Goal: Find specific page/section

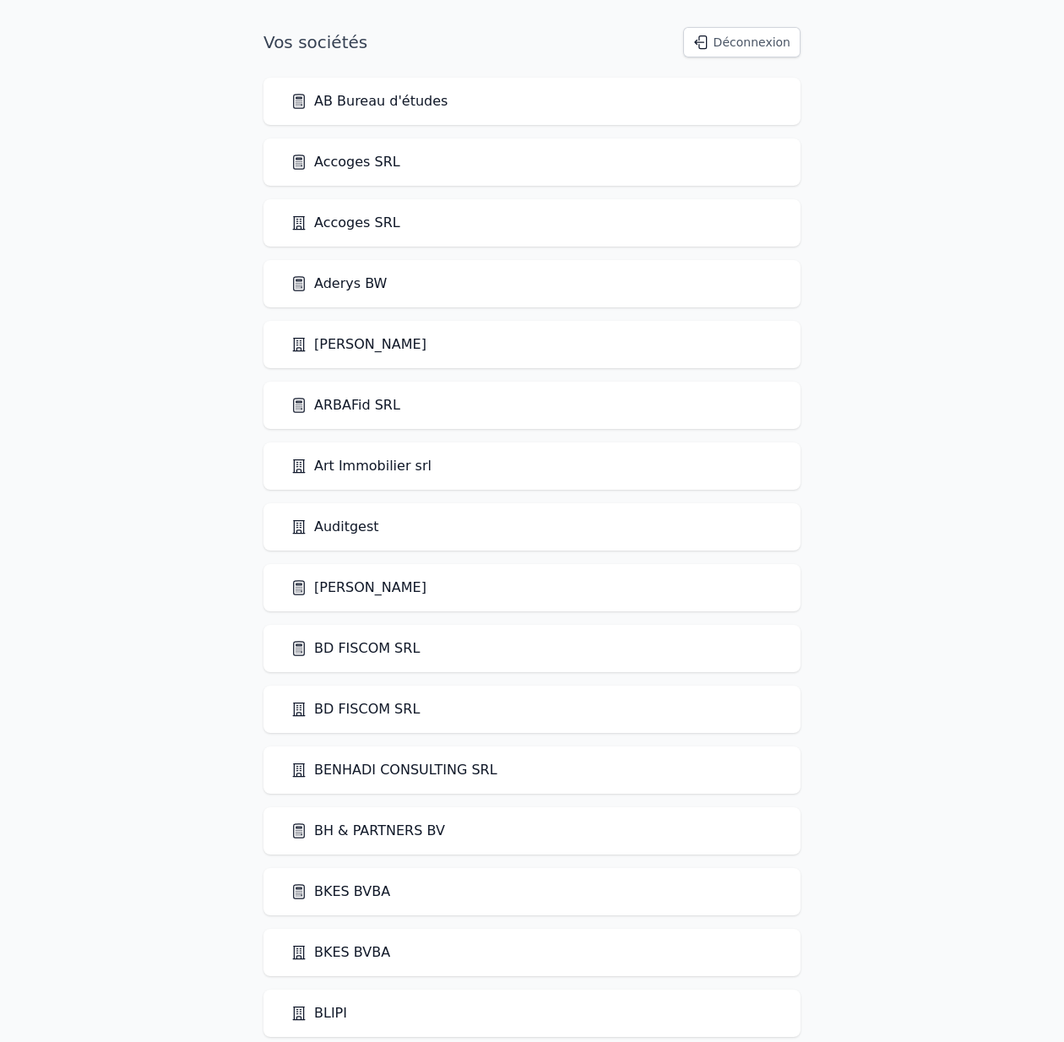
click at [320, 526] on link "Auditgest" at bounding box center [334, 527] width 89 height 20
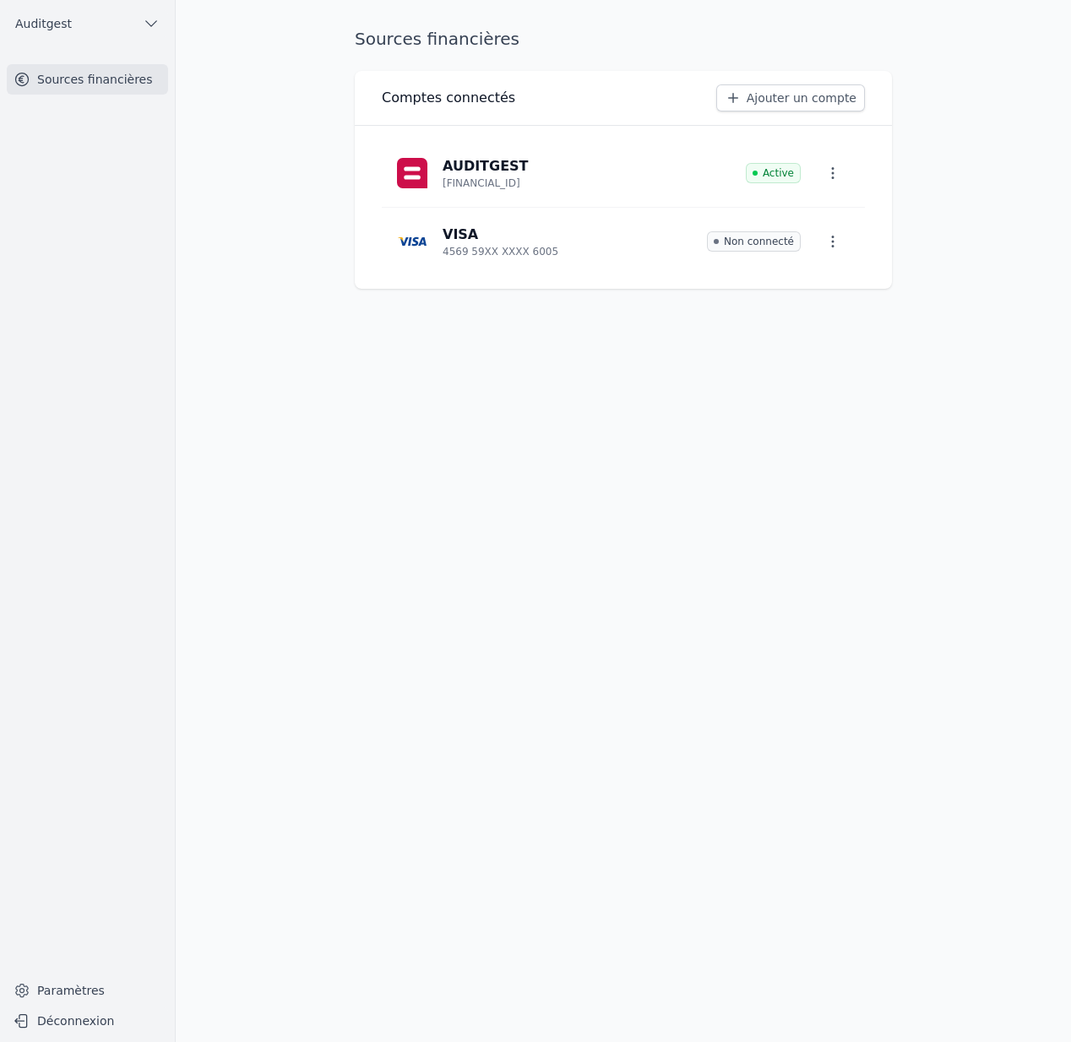
click at [86, 20] on button "Auditgest" at bounding box center [87, 23] width 161 height 27
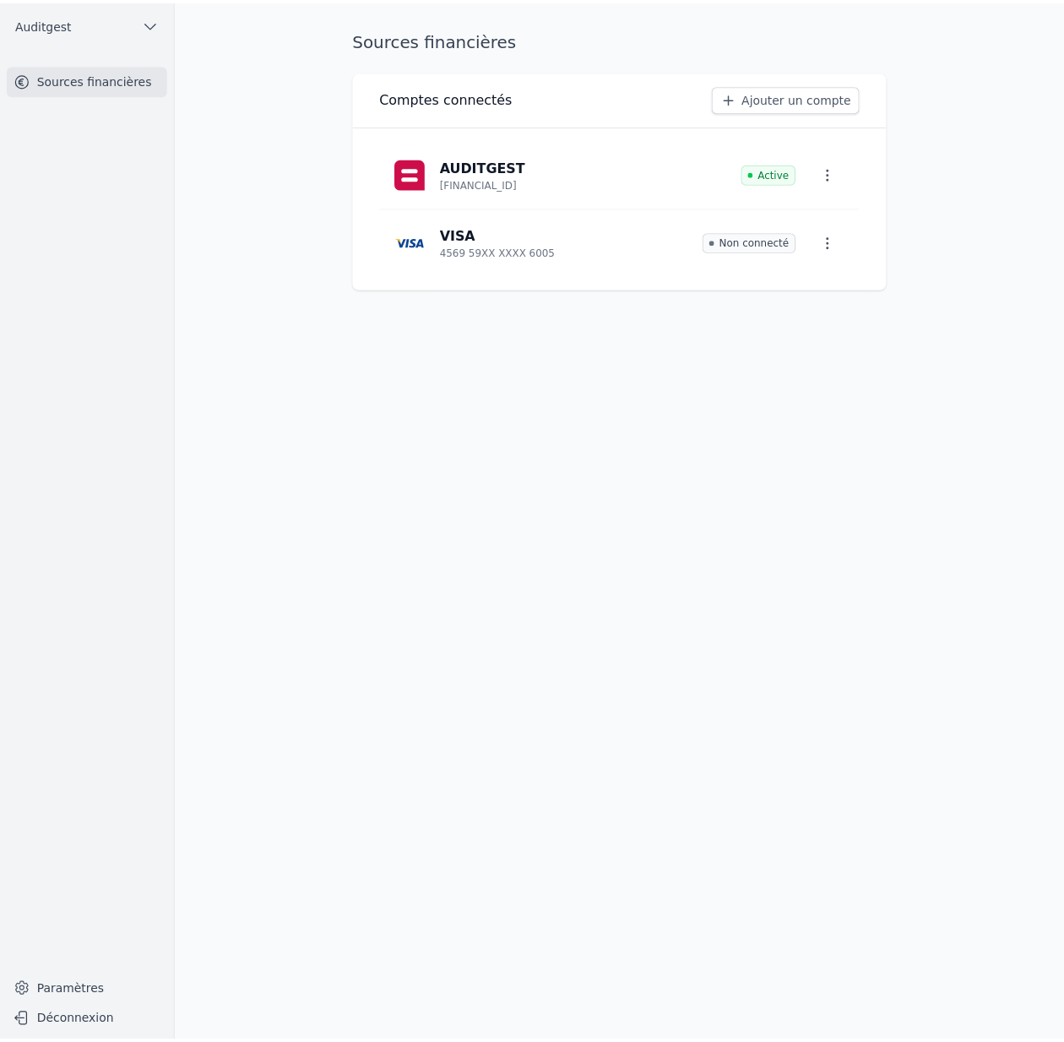
scroll to position [3, 0]
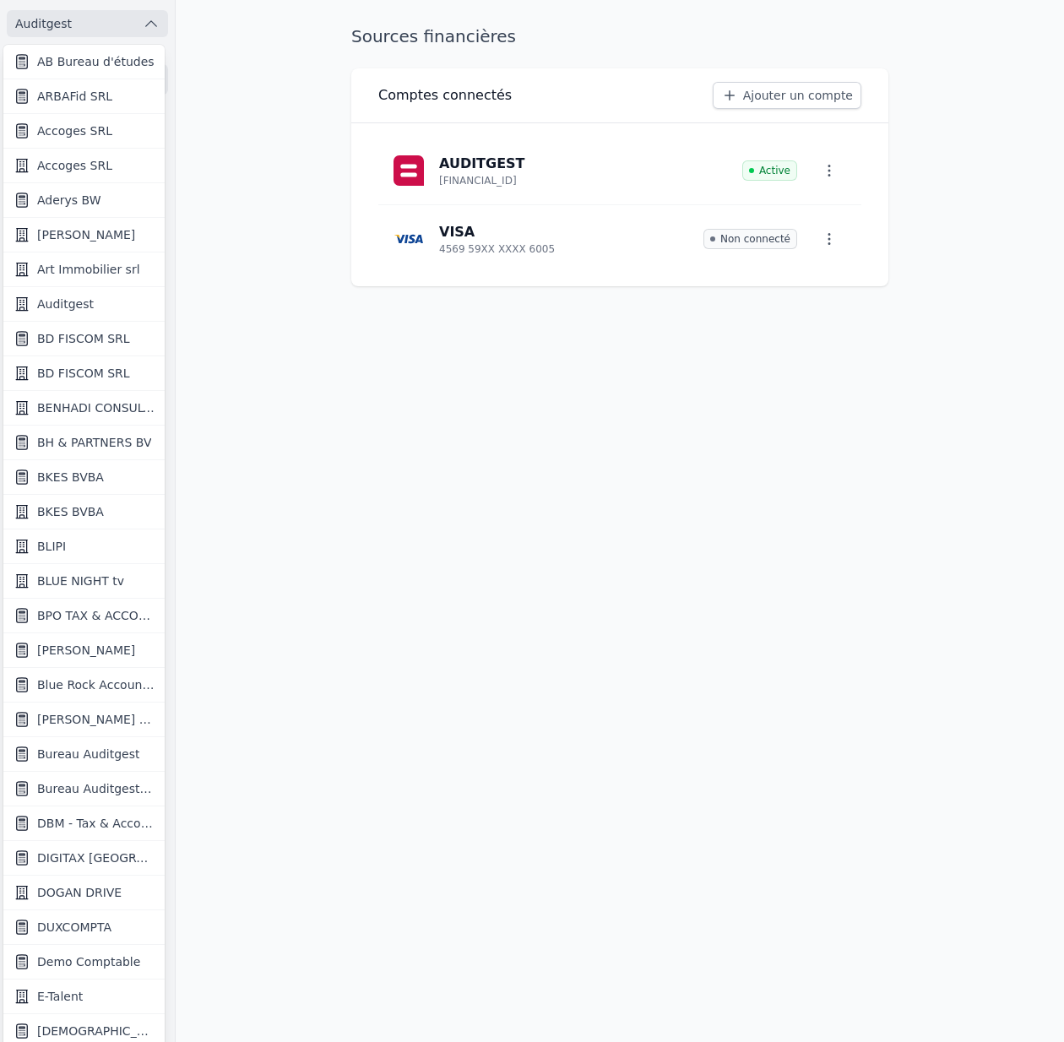
click at [99, 761] on span "Bureau Auditgest" at bounding box center [88, 754] width 102 height 17
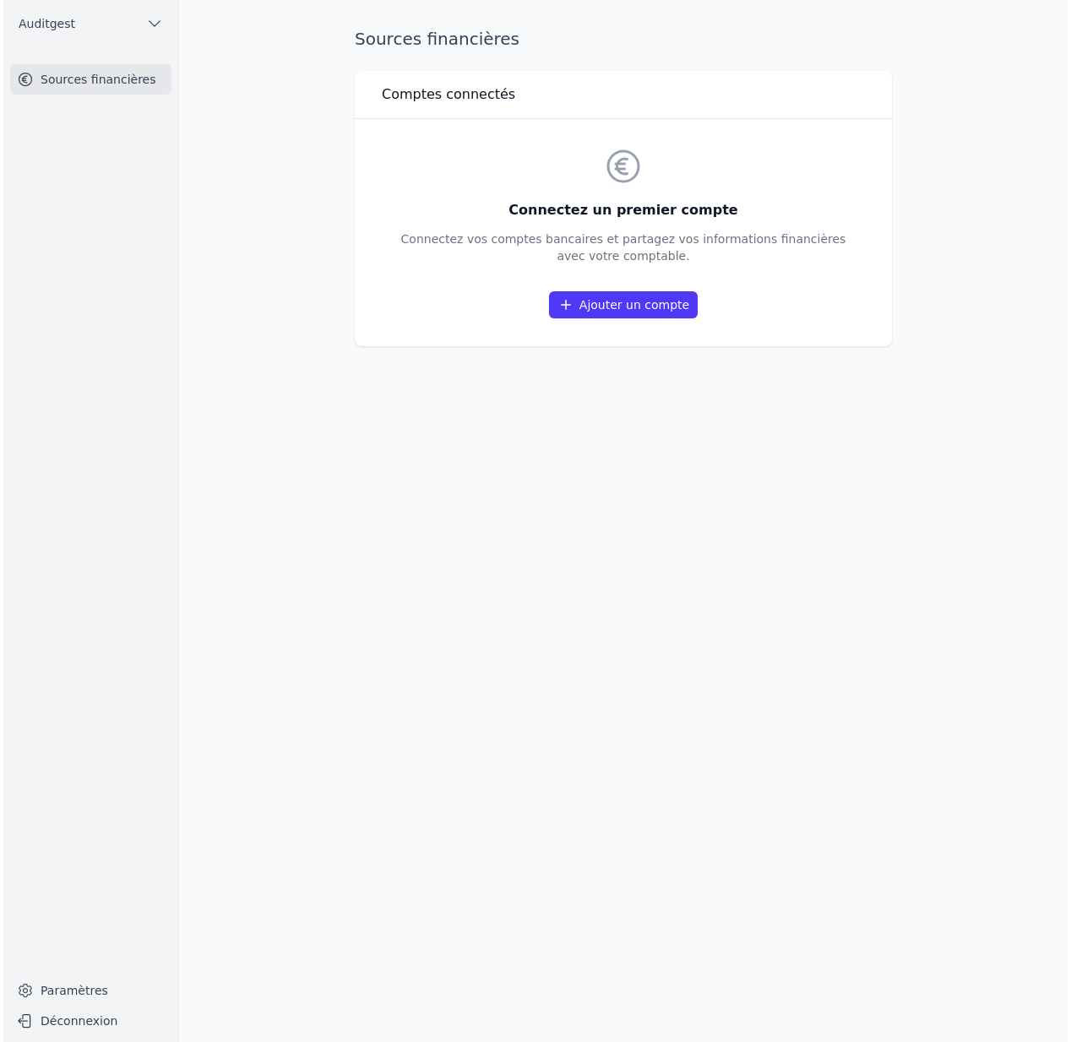
scroll to position [0, 0]
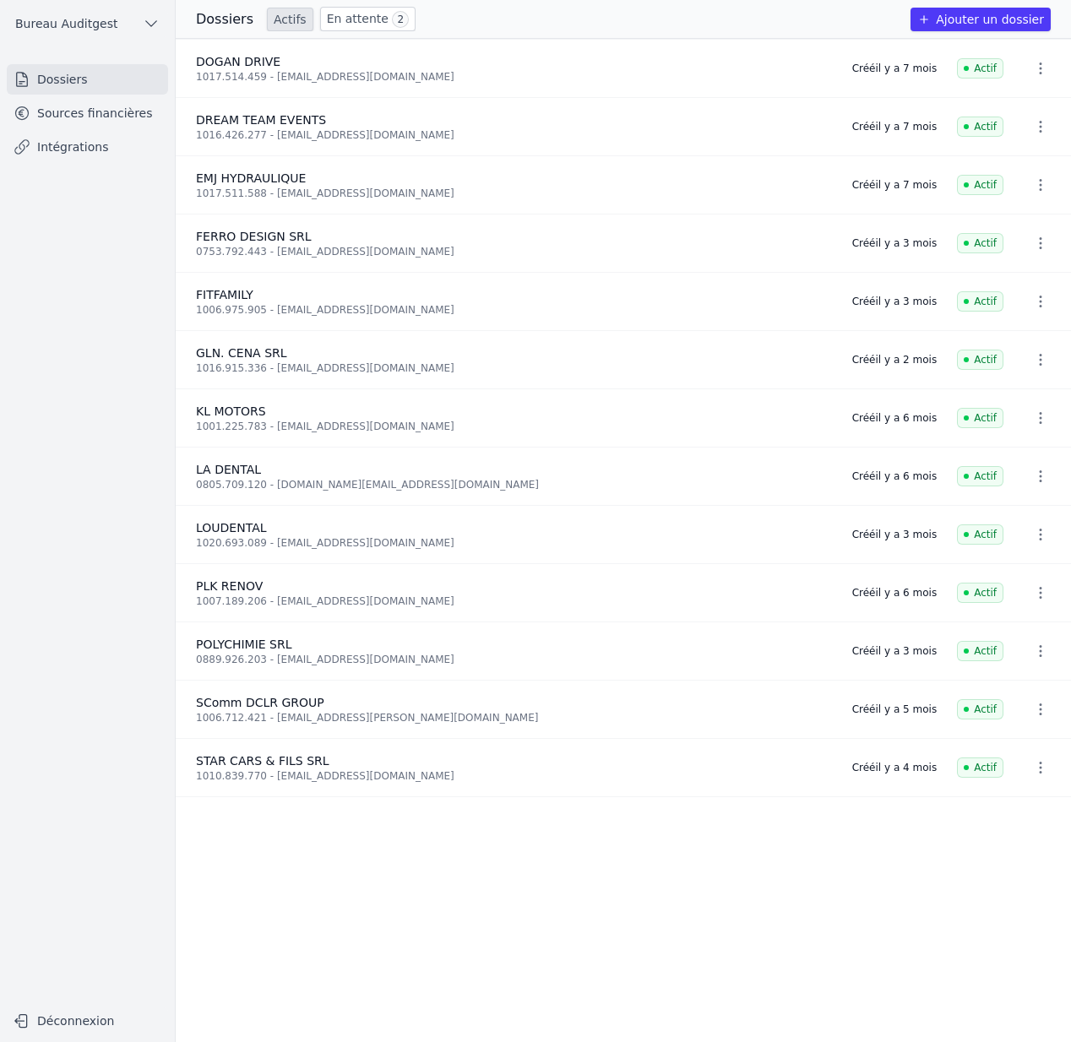
click at [133, 109] on link "Sources financières" at bounding box center [87, 113] width 161 height 30
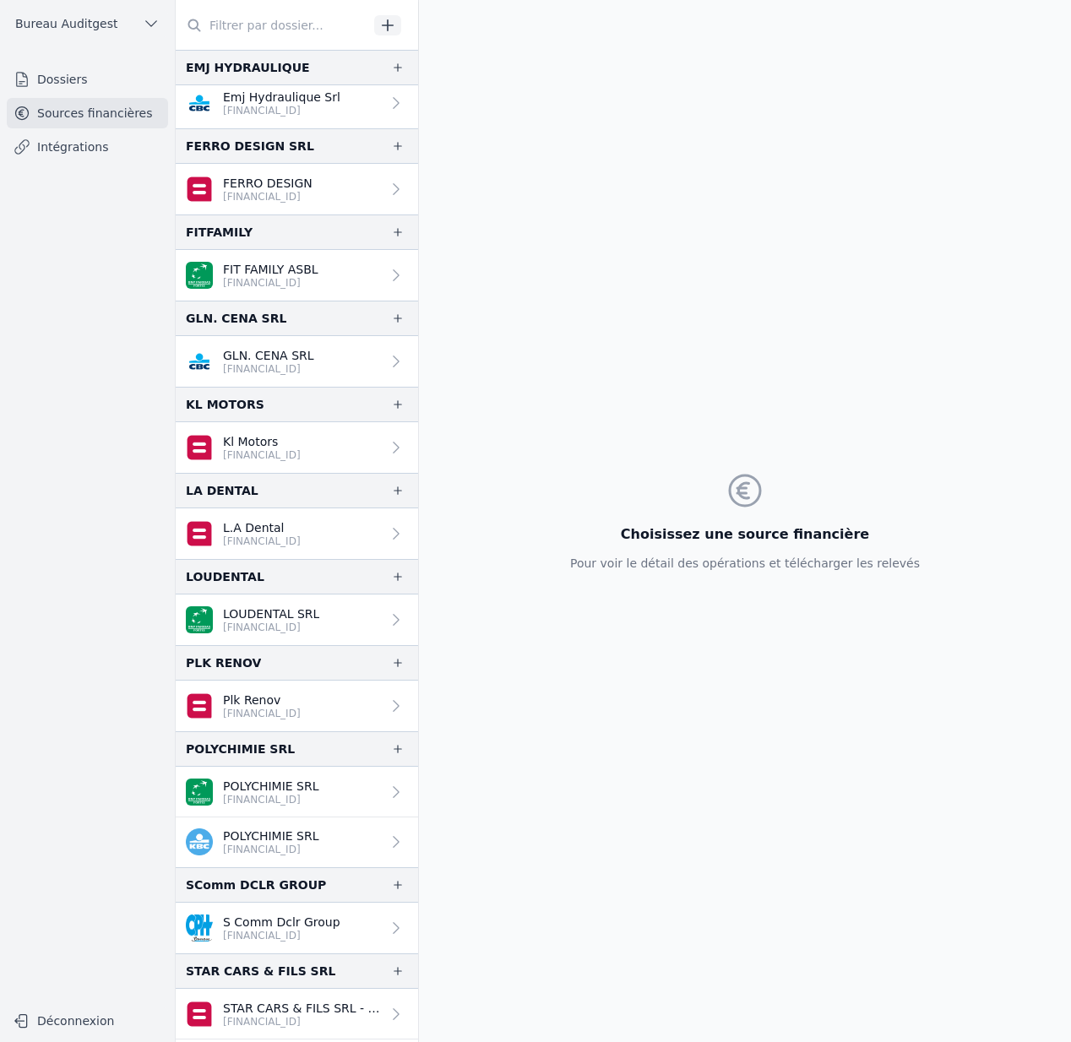
scroll to position [227, 0]
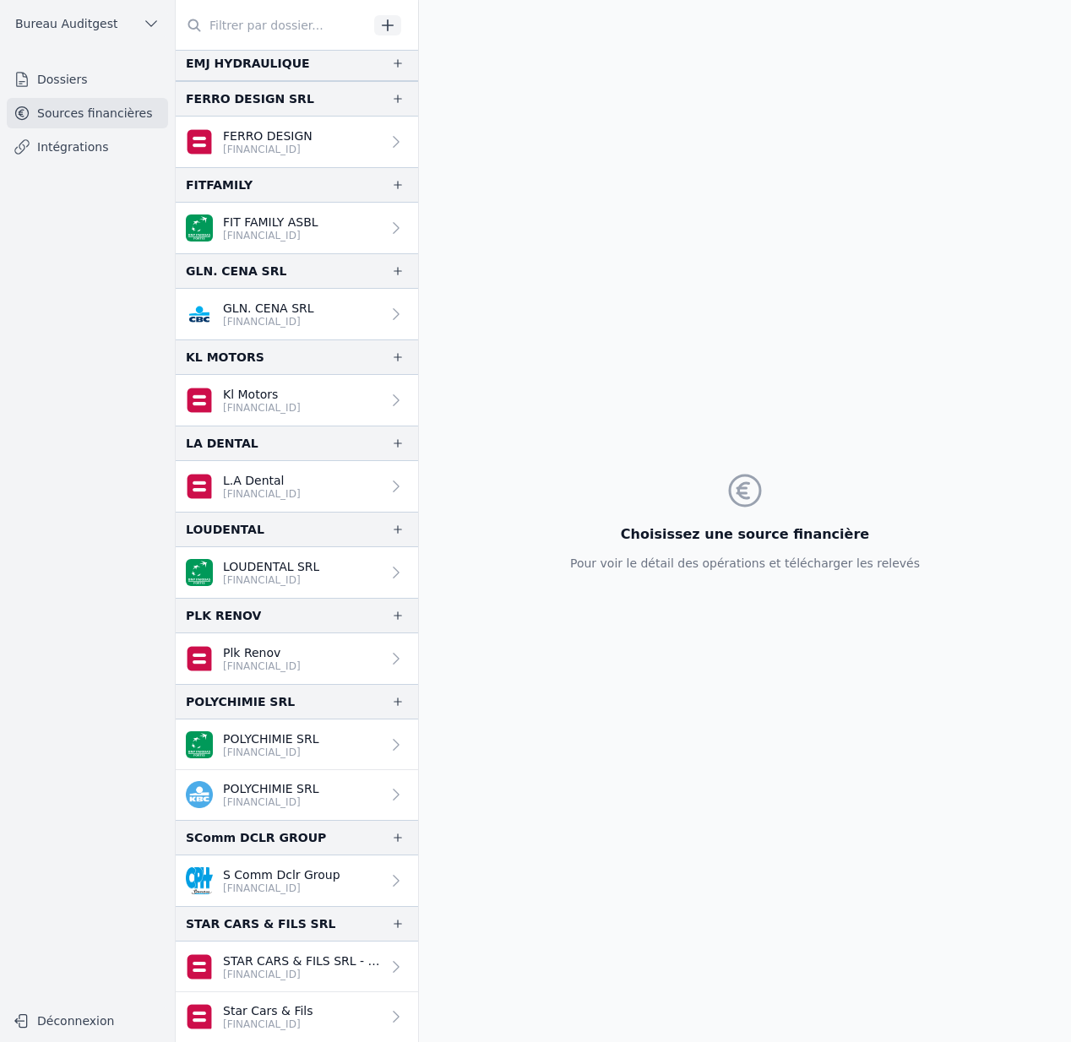
click at [246, 489] on p "[FINANCIAL_ID]" at bounding box center [262, 494] width 78 height 14
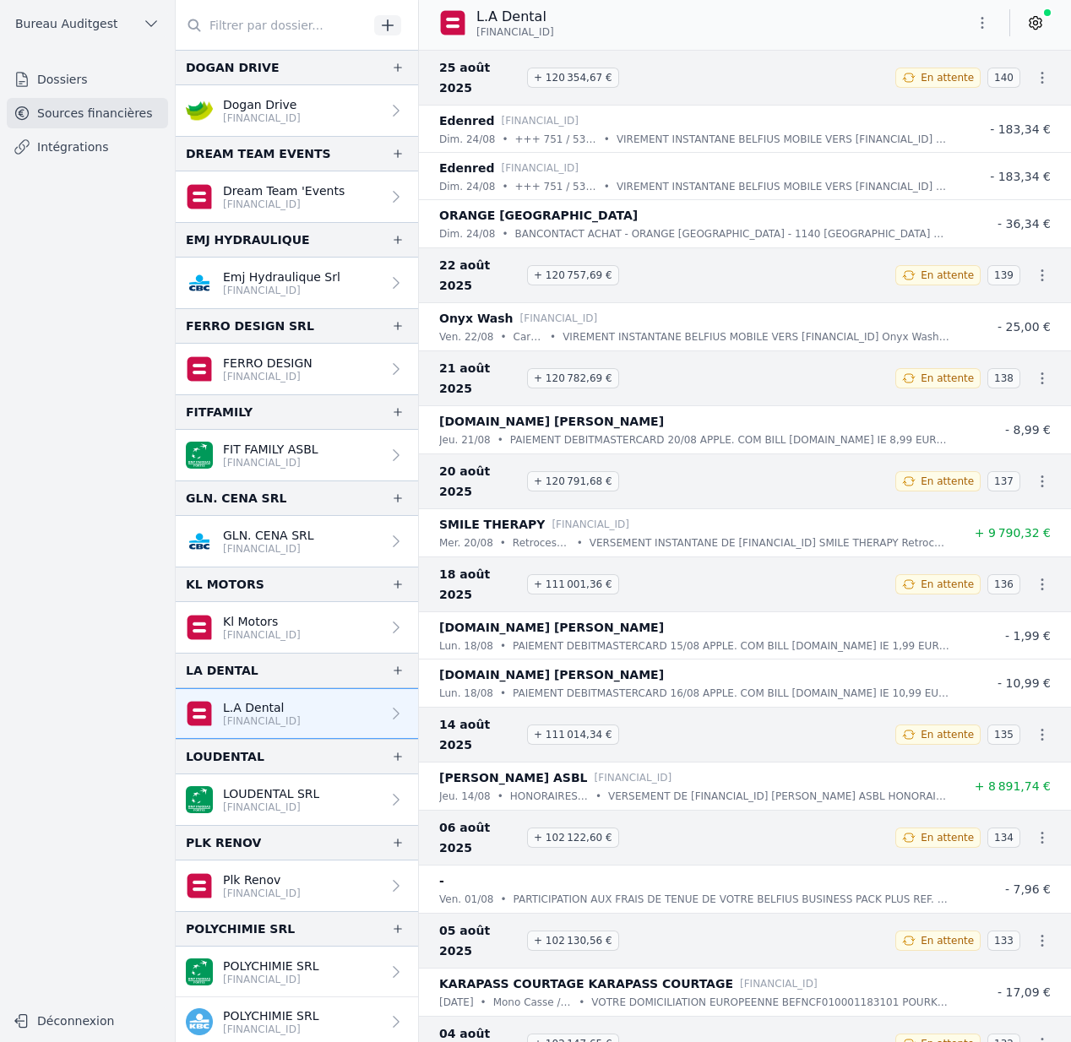
click at [250, 202] on p "[FINANCIAL_ID]" at bounding box center [284, 205] width 122 height 14
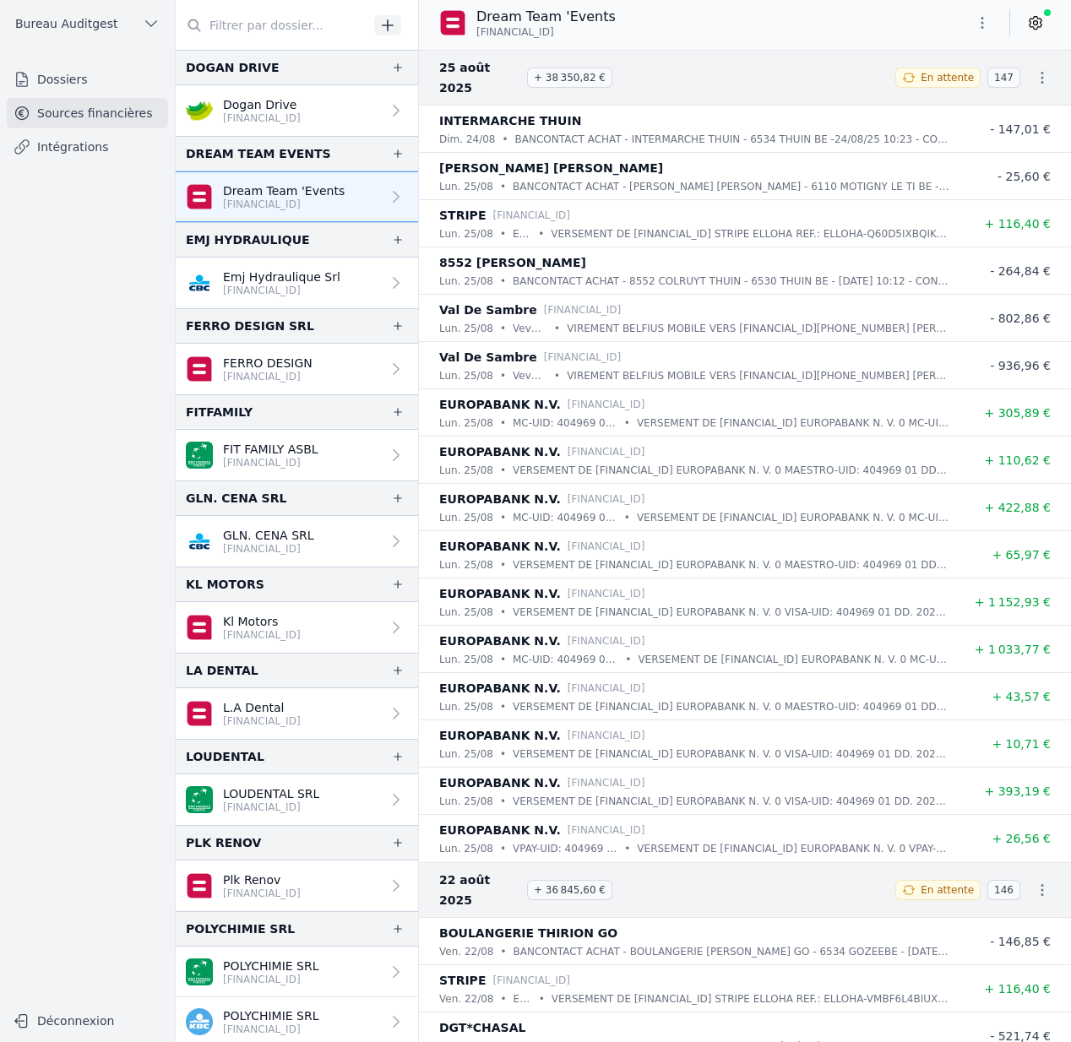
click at [654, 509] on p "VERSEMENT DE [FINANCIAL_ID] EUROPABANK N. V. 0 MC-UID: 404969 01 DD. 2025-ao -2…" at bounding box center [793, 517] width 312 height 17
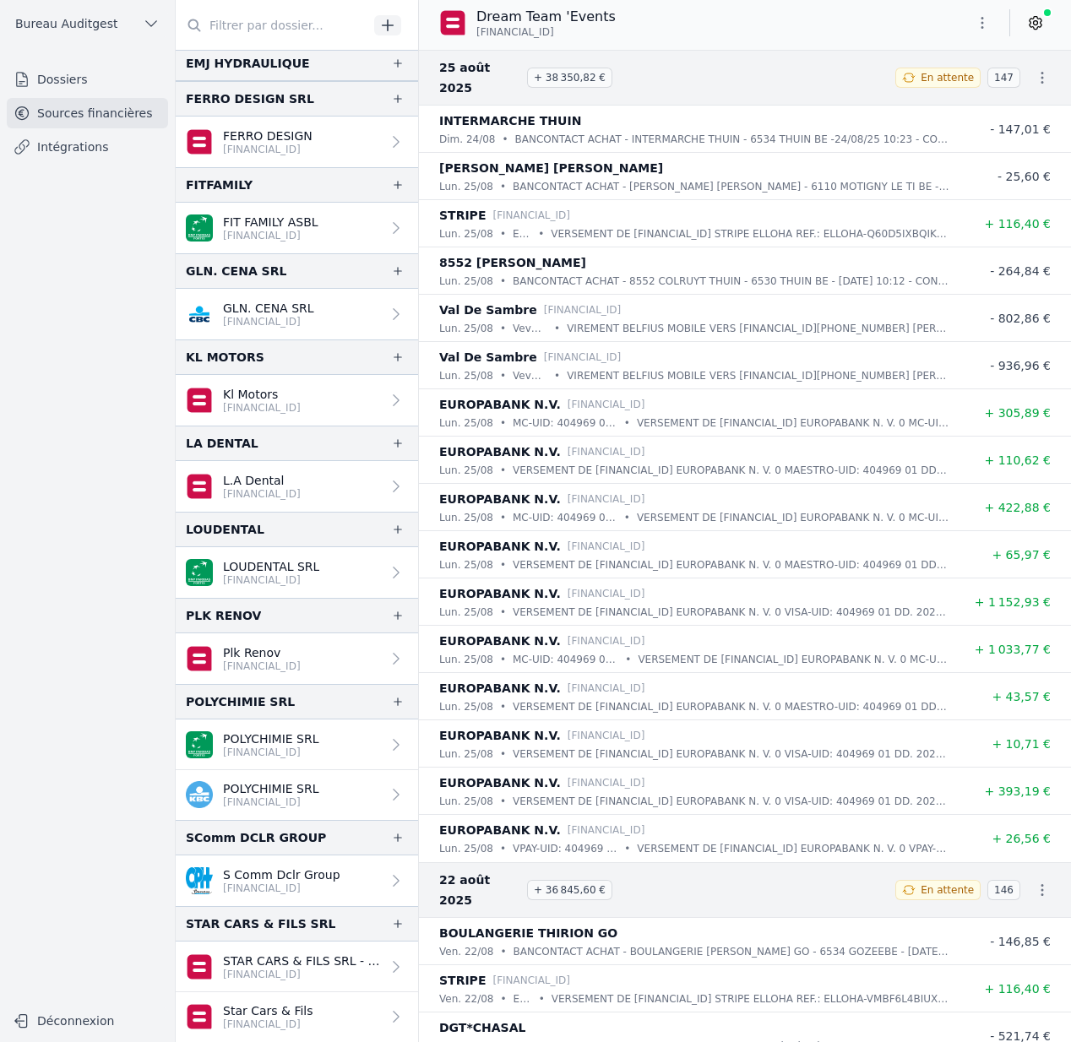
click at [296, 741] on p "POLYCHIMIE SRL" at bounding box center [271, 738] width 96 height 17
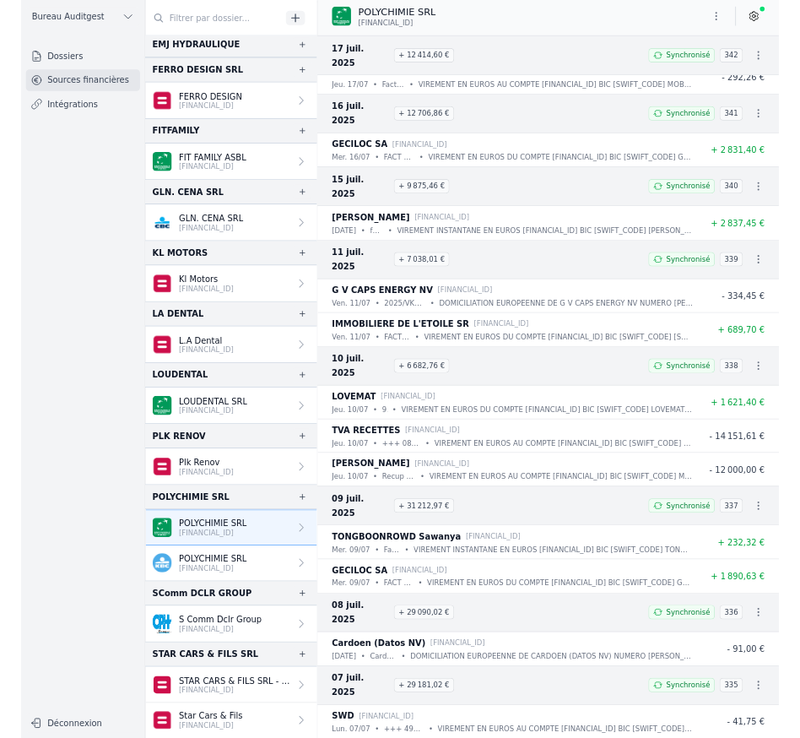
scroll to position [3066, 0]
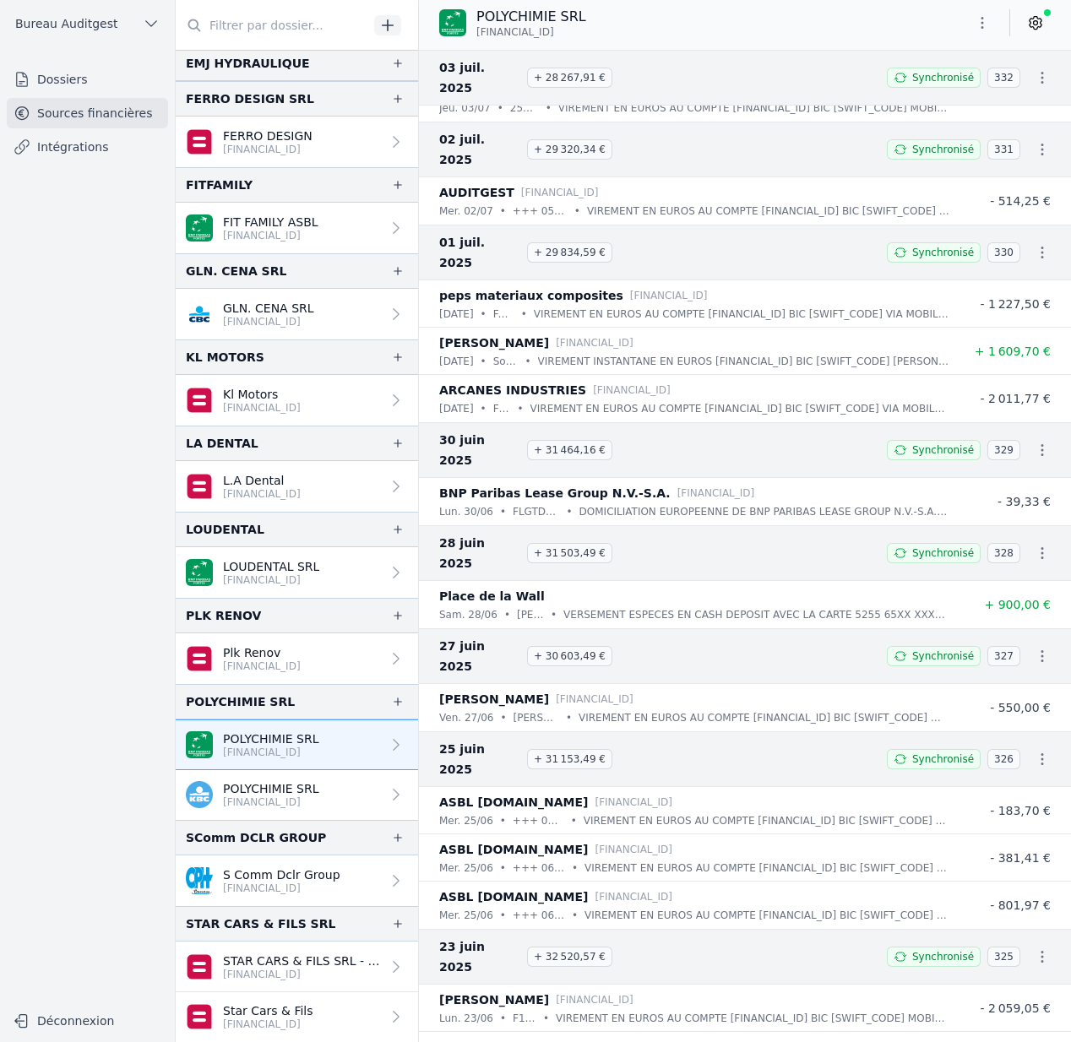
click at [306, 792] on p "POLYCHIMIE SRL" at bounding box center [271, 788] width 96 height 17
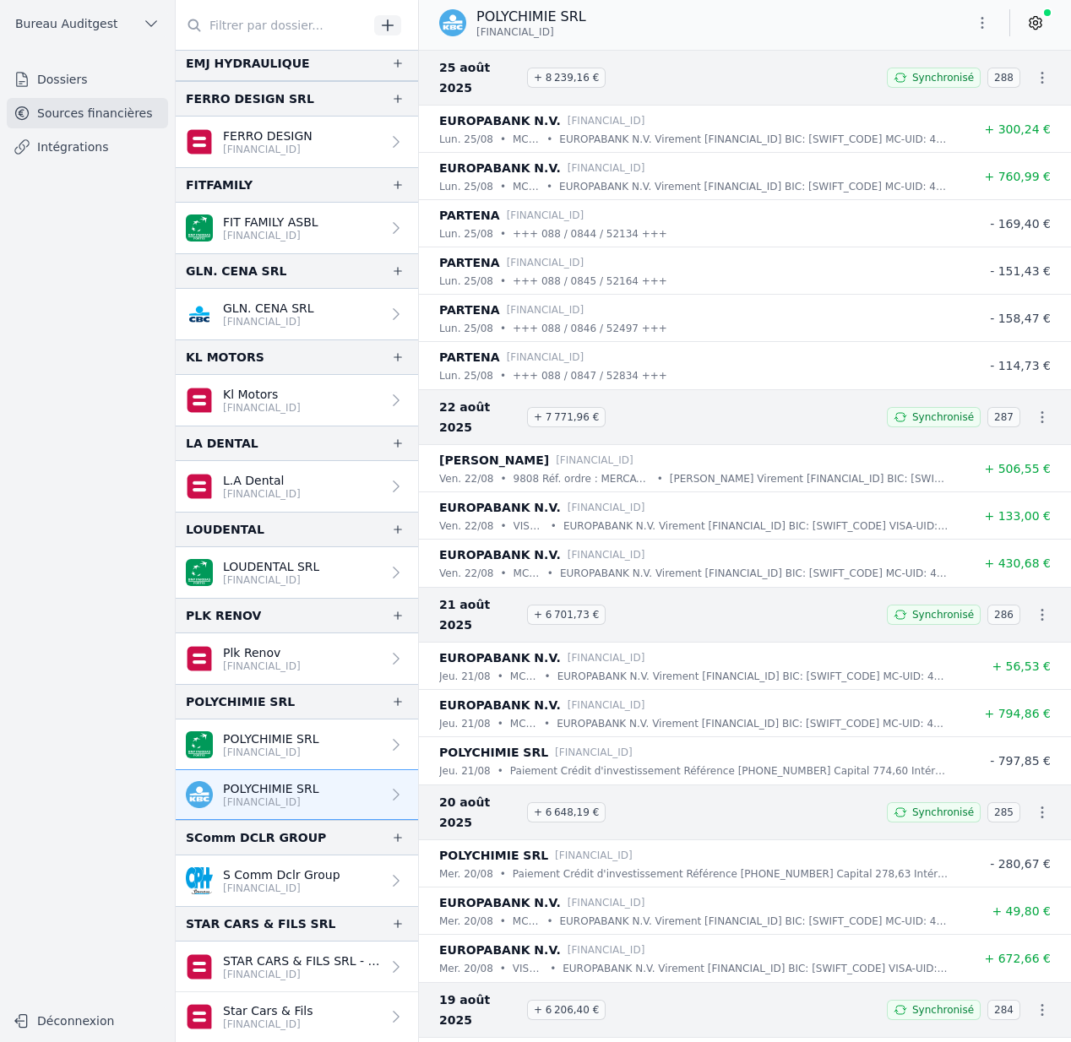
click at [1036, 19] on icon at bounding box center [1035, 22] width 17 height 17
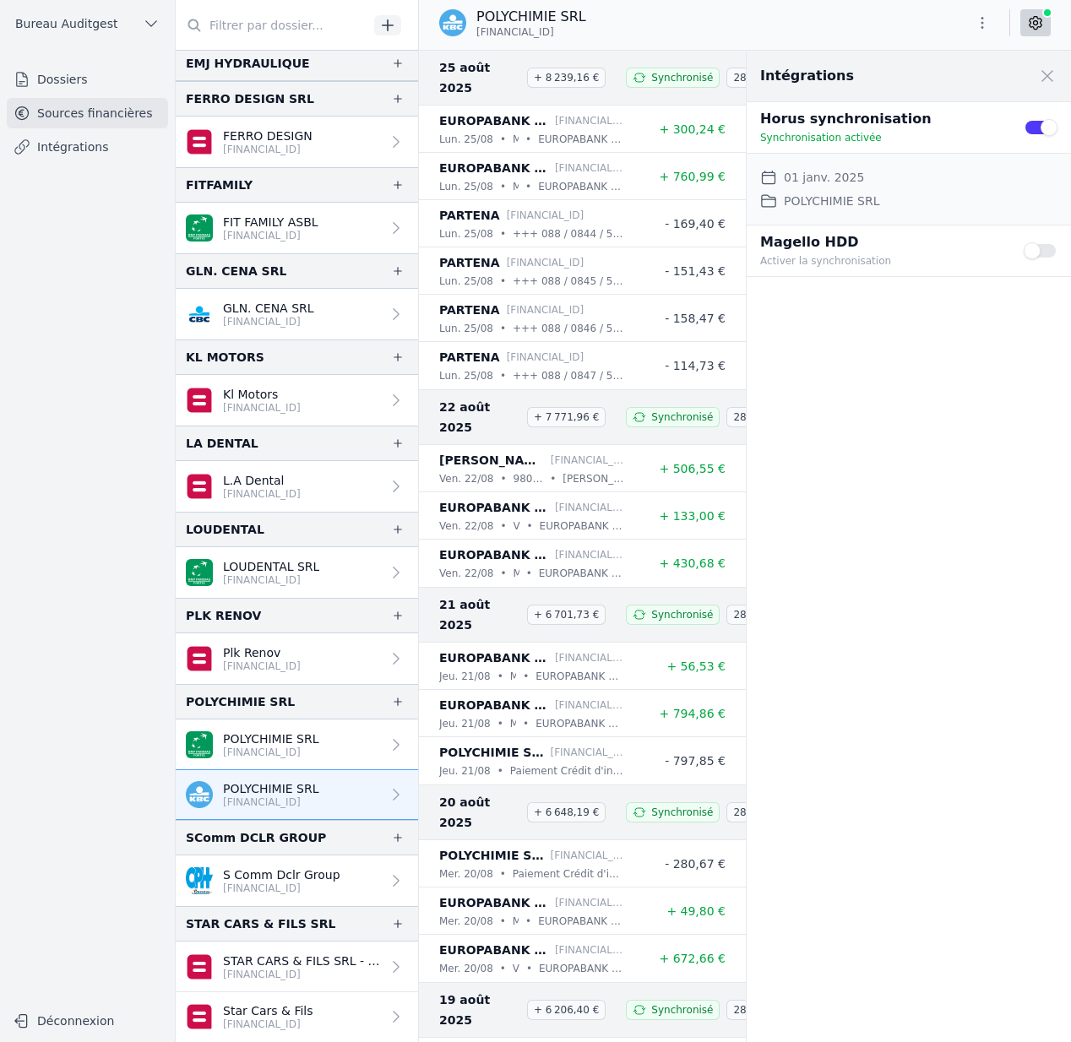
click at [1036, 19] on icon at bounding box center [1035, 22] width 17 height 17
